Goal: Information Seeking & Learning: Learn about a topic

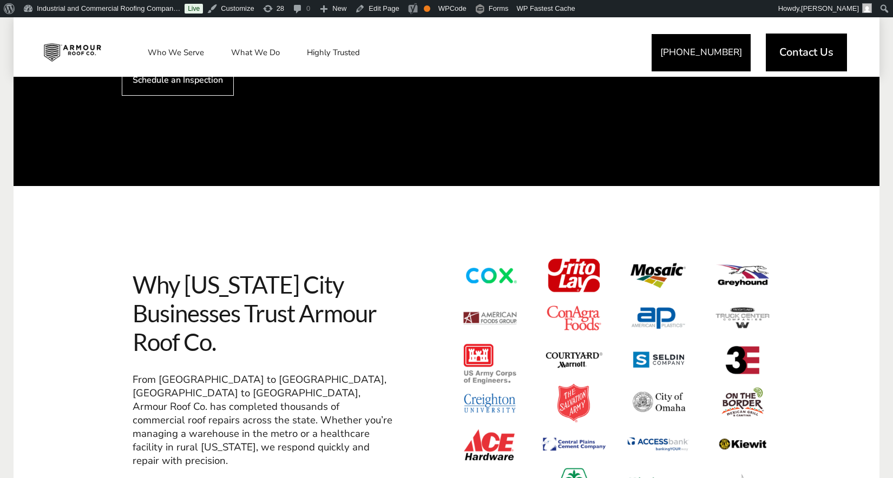
scroll to position [1385, 0]
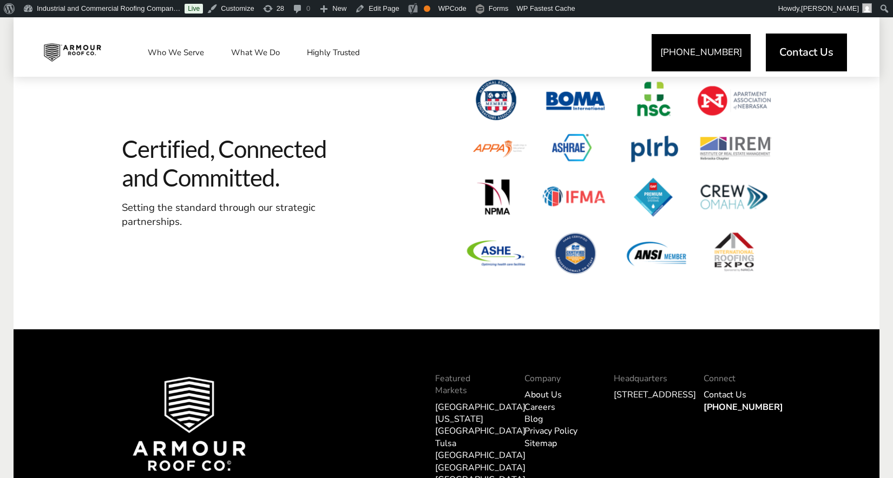
scroll to position [1385, 0]
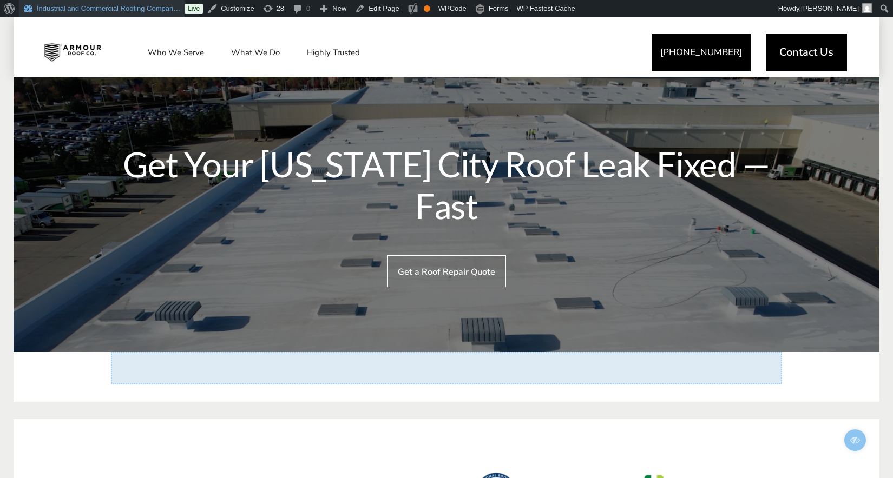
scroll to position [2903, 0]
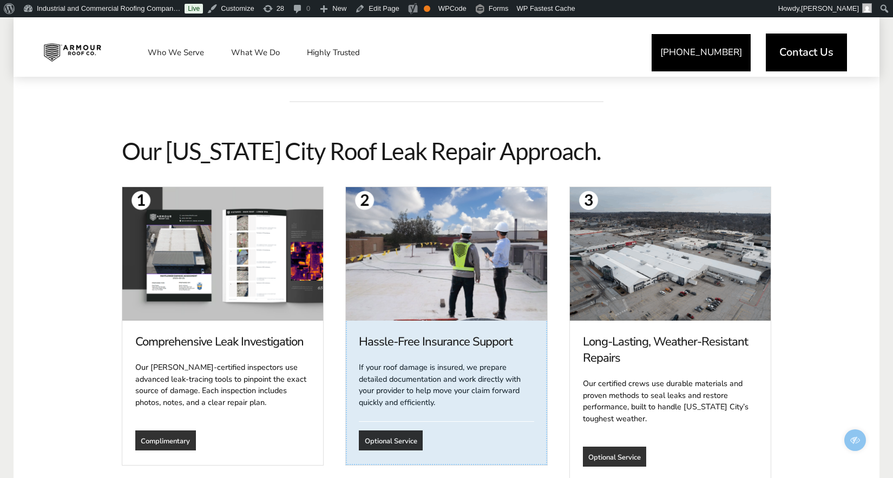
scroll to position [682, 0]
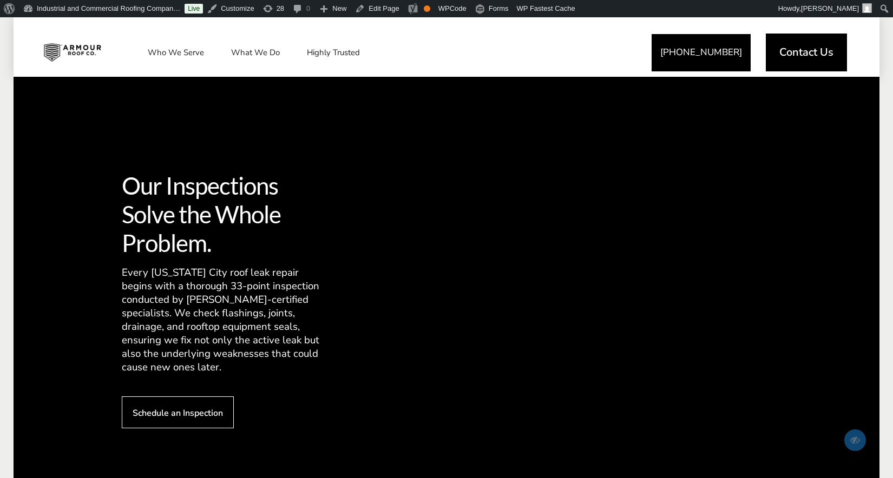
scroll to position [1164, 0]
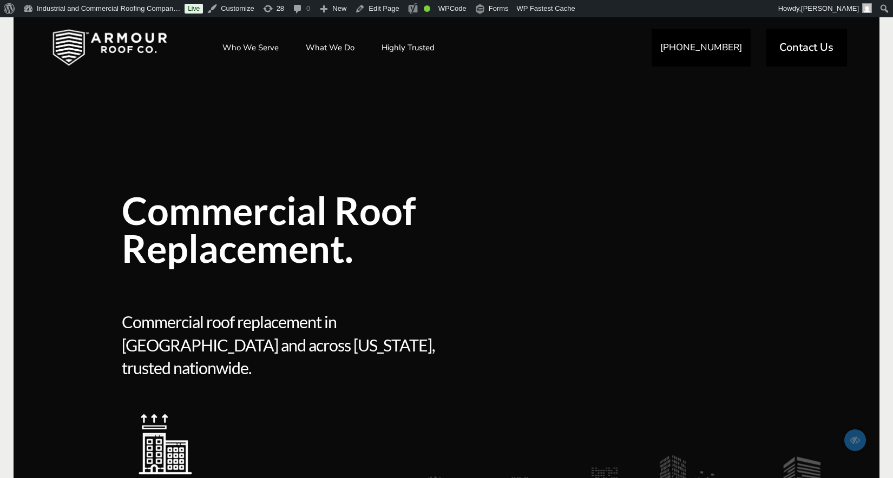
scroll to position [17, 0]
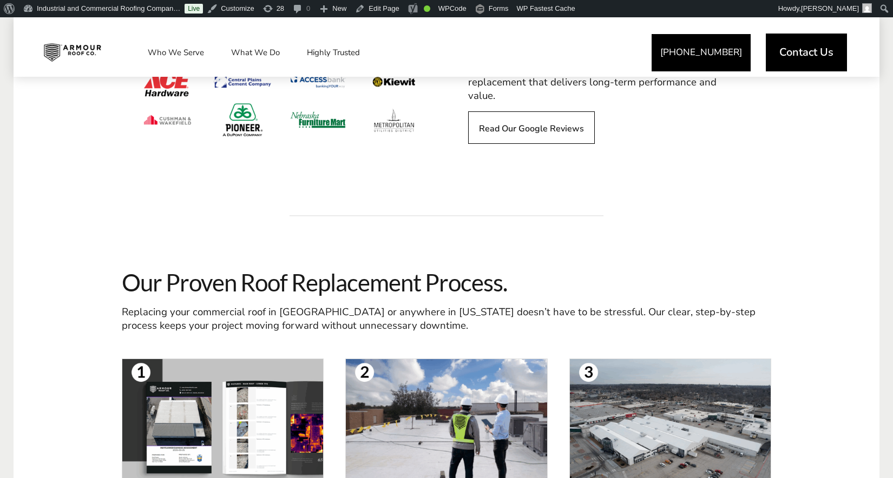
scroll to position [1080, 0]
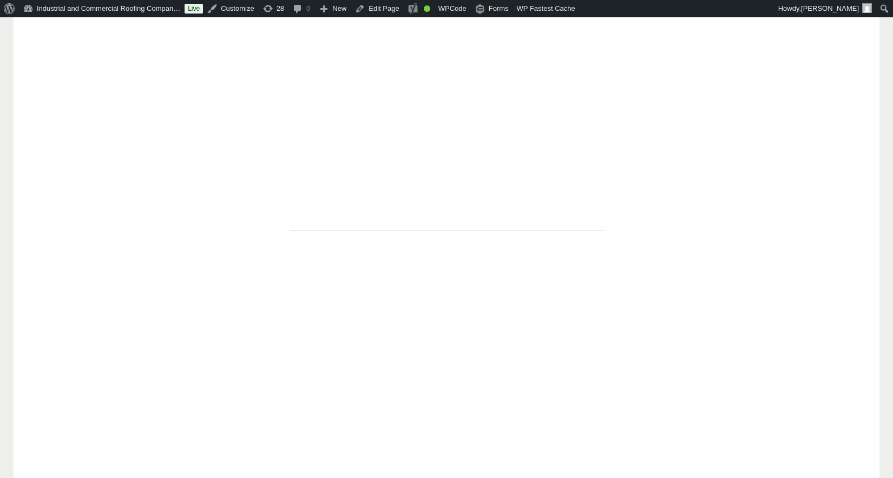
scroll to position [1080, 0]
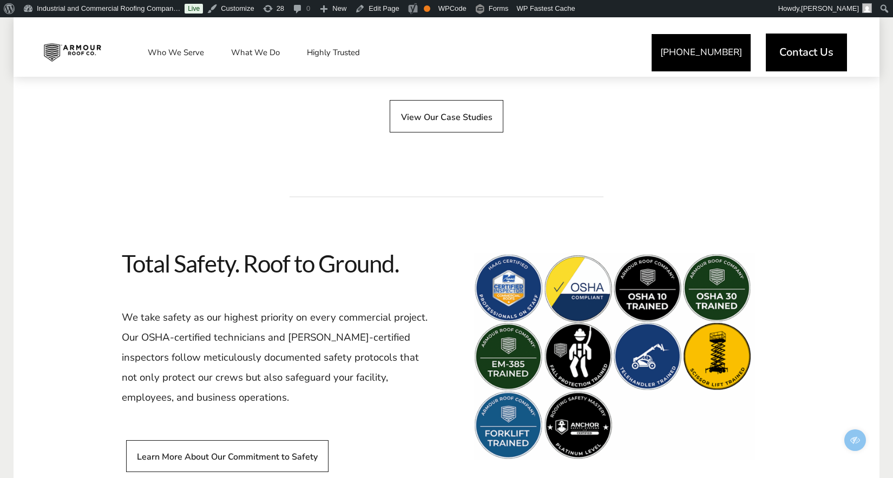
scroll to position [3879, 0]
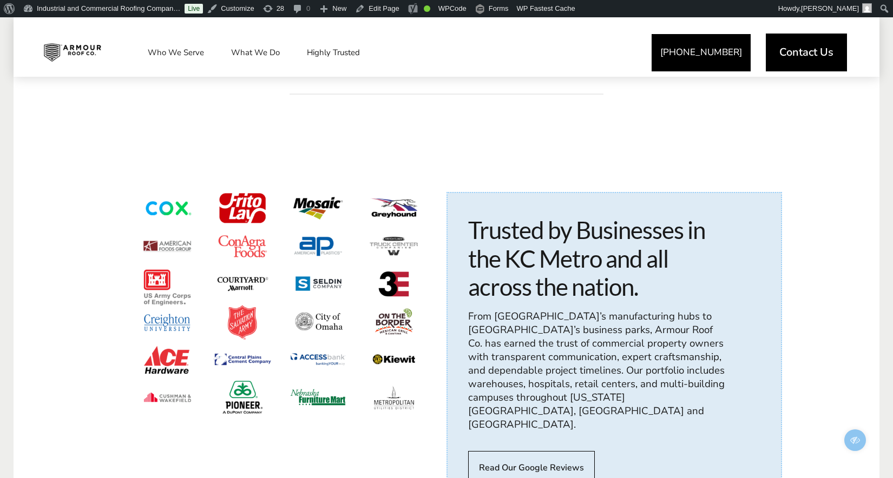
scroll to position [974, 0]
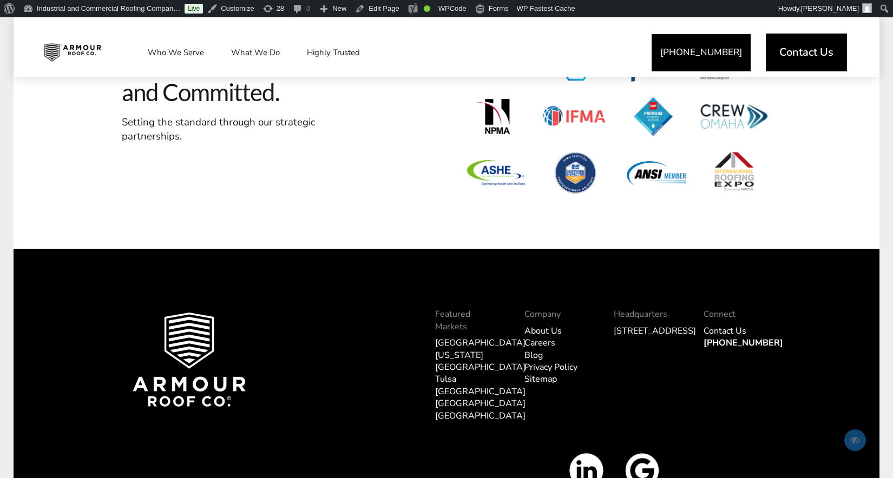
scroll to position [4805, 0]
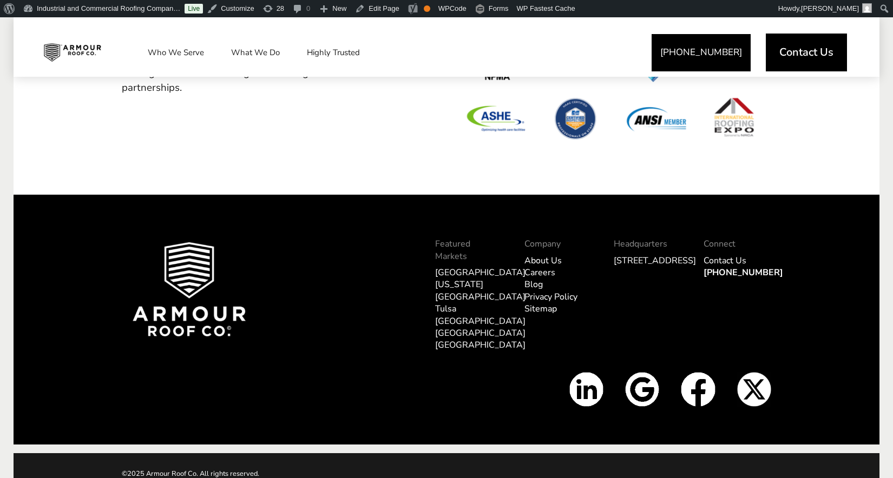
scroll to position [185, 0]
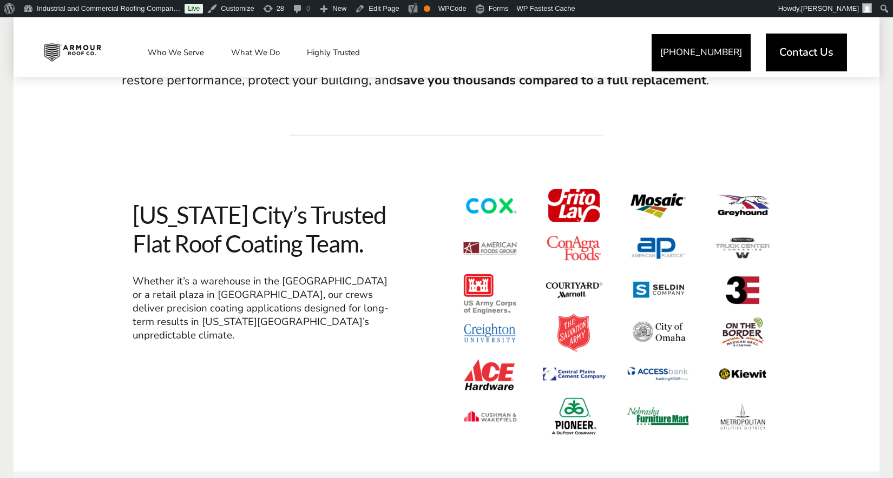
scroll to position [560, 0]
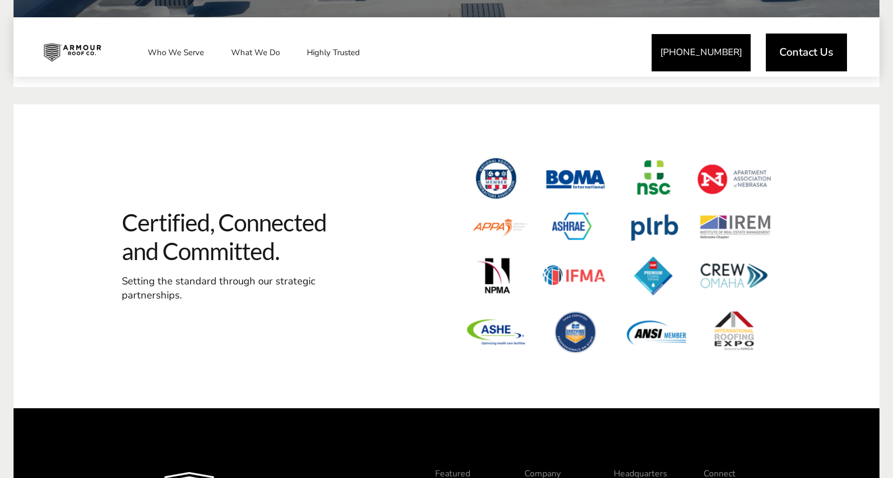
scroll to position [4597, 0]
